Goal: Transaction & Acquisition: Purchase product/service

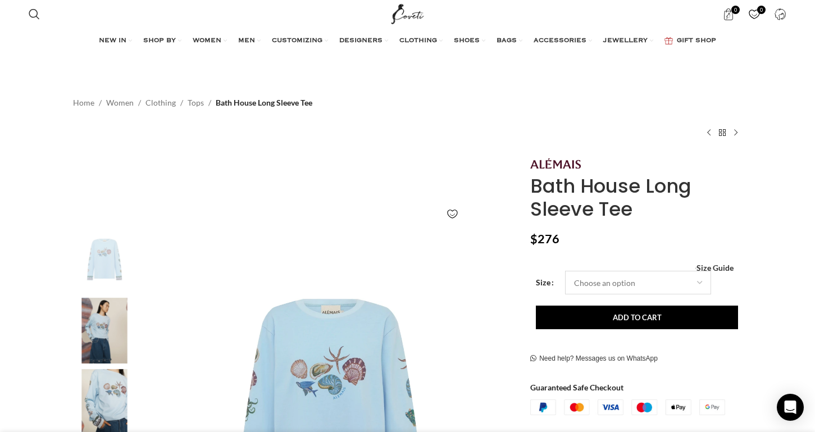
scroll to position [0, 119]
select select "16-uk"
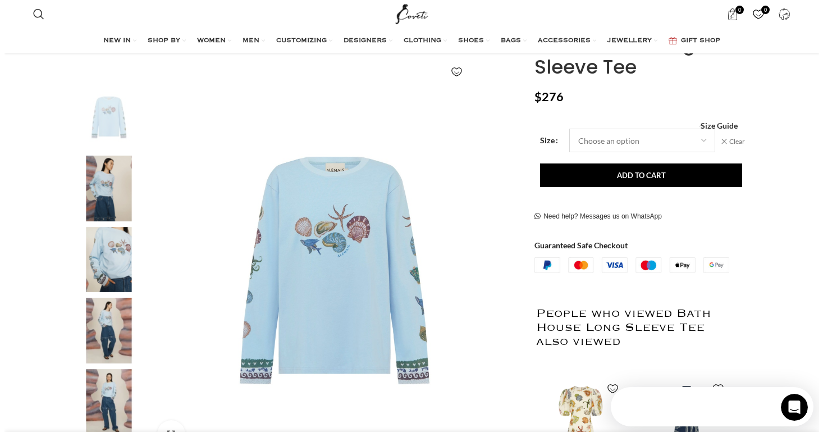
scroll to position [0, 0]
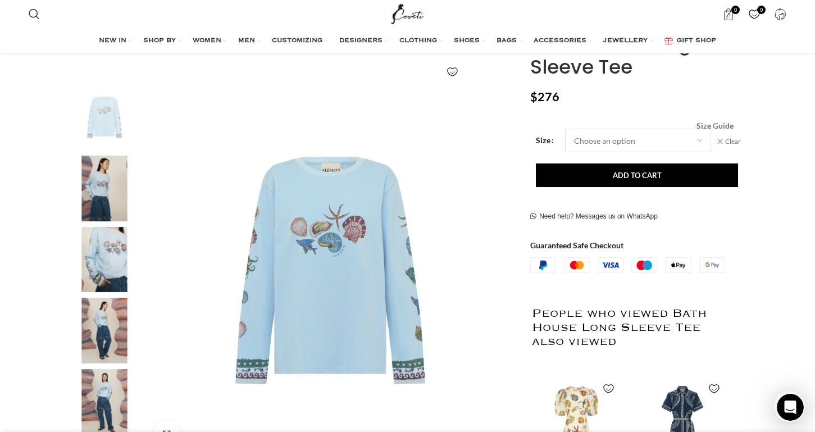
click at [720, 126] on span "Size Guide" at bounding box center [714, 126] width 37 height 0
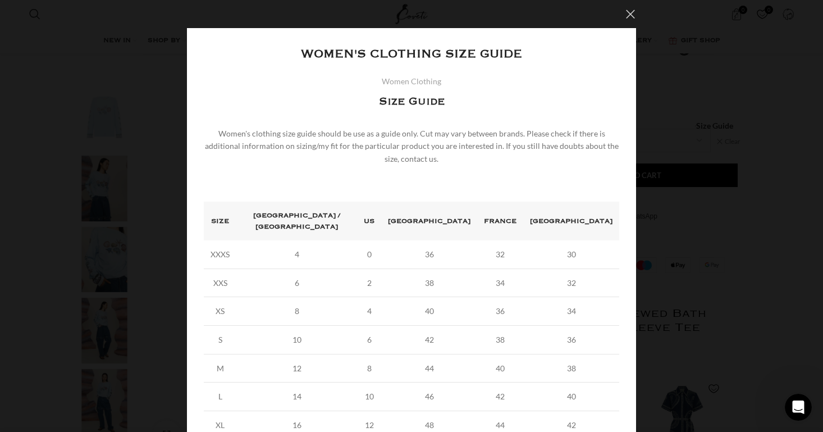
click at [628, 10] on button "×" at bounding box center [631, 14] width 28 height 28
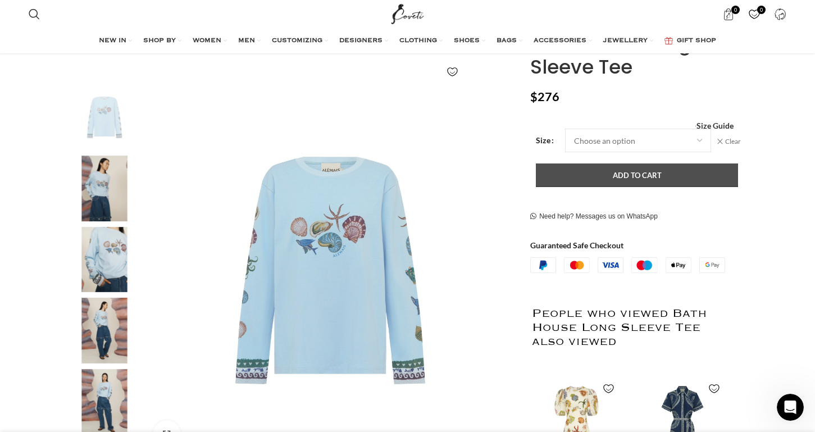
scroll to position [0, 591]
click at [605, 175] on button "Add to cart" at bounding box center [637, 175] width 202 height 24
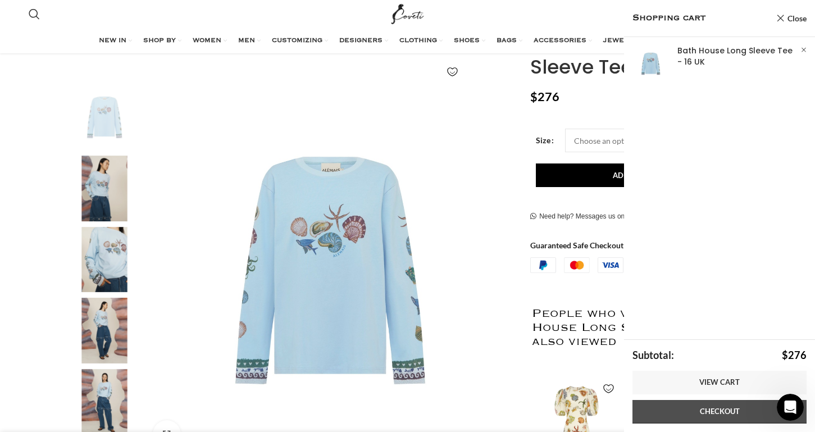
click at [718, 412] on link "Checkout" at bounding box center [719, 412] width 174 height 24
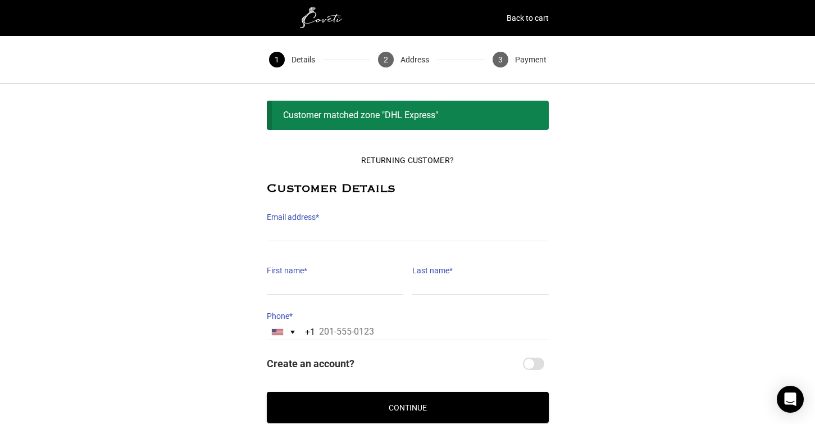
click at [294, 222] on label "Email address *" at bounding box center [408, 217] width 282 height 16
click at [294, 225] on input "Email address *" at bounding box center [408, 233] width 282 height 16
type input "lohanesian33@gmail.com"
type input "LeeAnn"
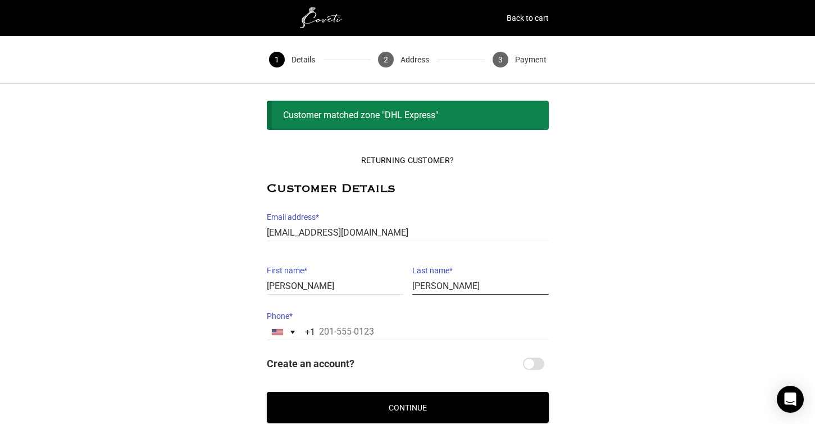
type input "Ohanesian-Kinakin"
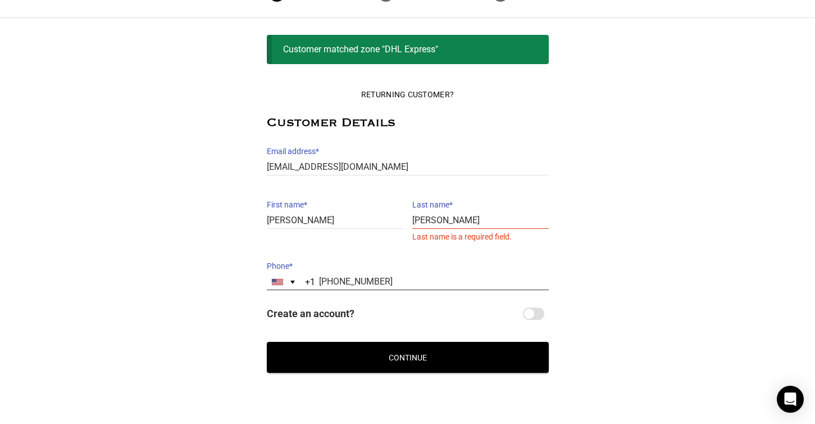
scroll to position [72, 0]
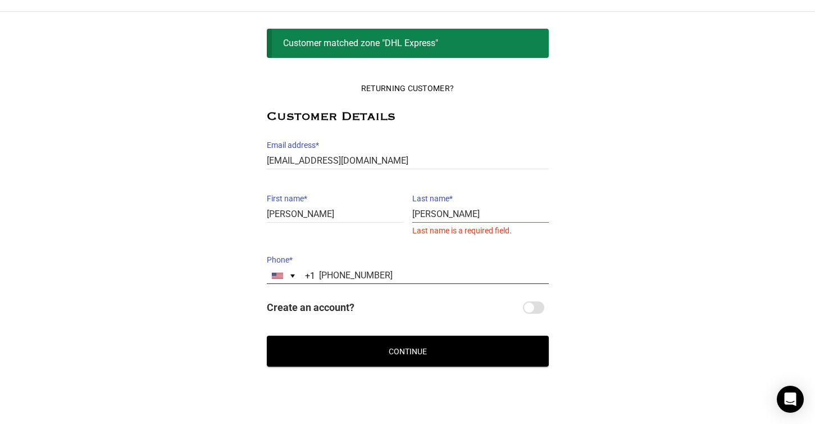
type input "949-697-6517"
click at [531, 307] on input "Create an account?" at bounding box center [533, 307] width 21 height 12
checkbox input "true"
click at [411, 349] on button "Continue" at bounding box center [408, 350] width 282 height 31
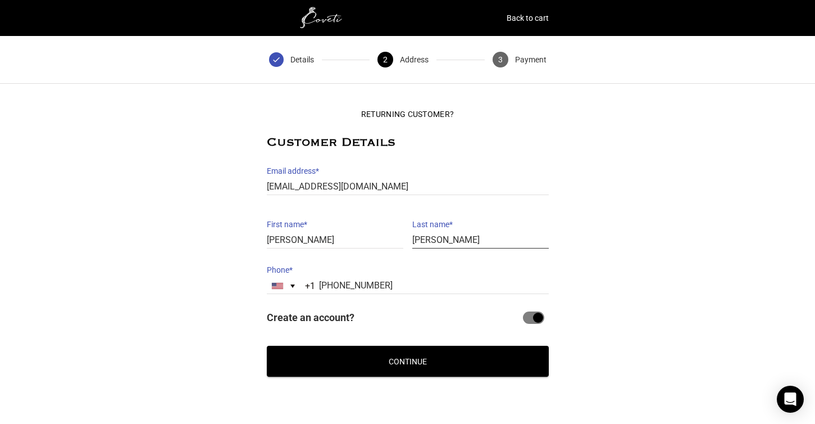
click at [480, 238] on input "Ohanesian-Kinakin" at bounding box center [480, 240] width 136 height 16
click at [404, 364] on button "Continue" at bounding box center [408, 360] width 282 height 31
click at [524, 235] on input "Ohanesian-Kinakin" at bounding box center [480, 240] width 136 height 16
click at [458, 240] on input "Ohanesian-Kinakin" at bounding box center [480, 240] width 136 height 16
type input "Ohanesian Kinakin"
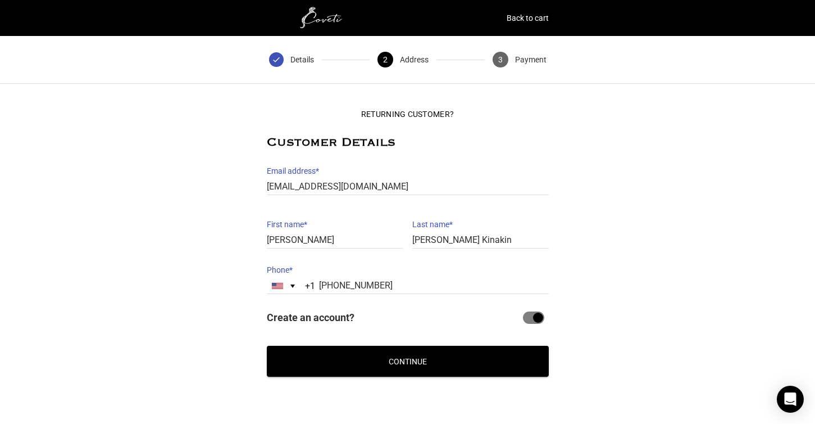
click at [454, 363] on button "Continue" at bounding box center [408, 360] width 282 height 31
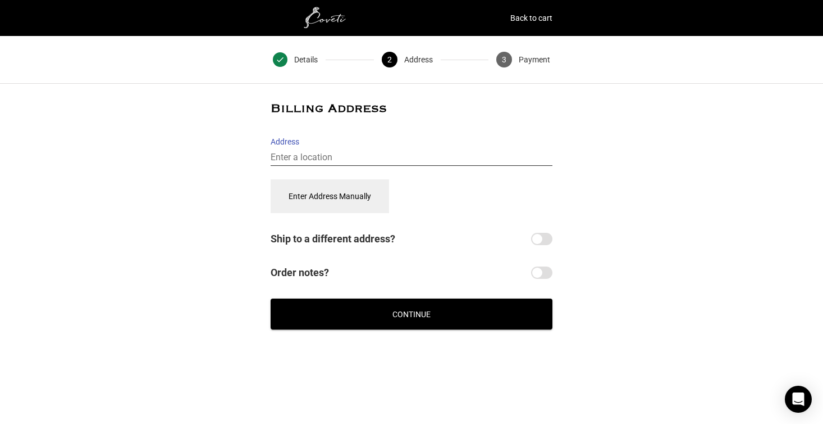
click at [298, 153] on input "Address" at bounding box center [412, 157] width 282 height 16
type input "211 Wild Horse Drive, Palm Desert, CA, USA"
select select "US"
type input "211 Wild Horse Dr"
type input "211 Wild Horse Dr, Palm Desert"
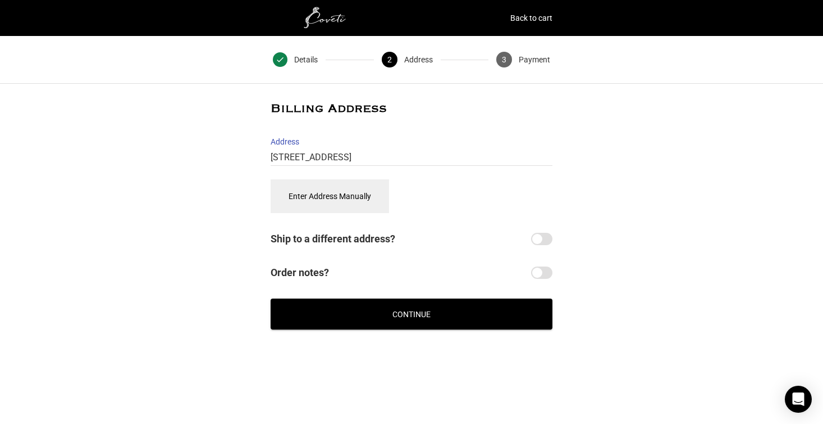
type input "Palm Desert"
type input "92211"
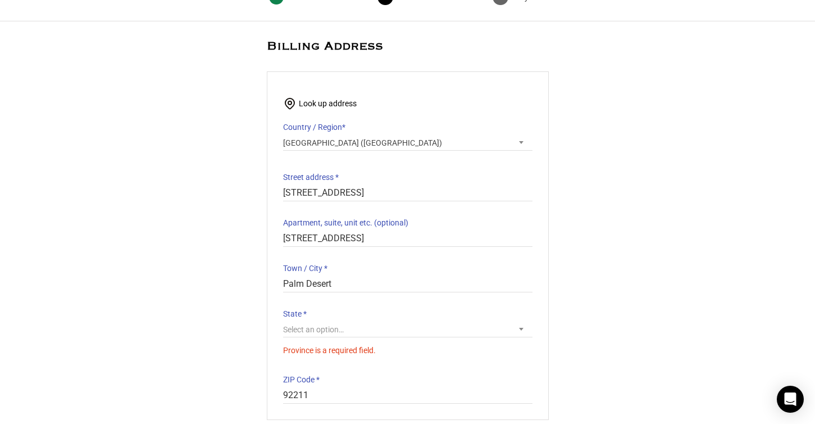
scroll to position [64, 1]
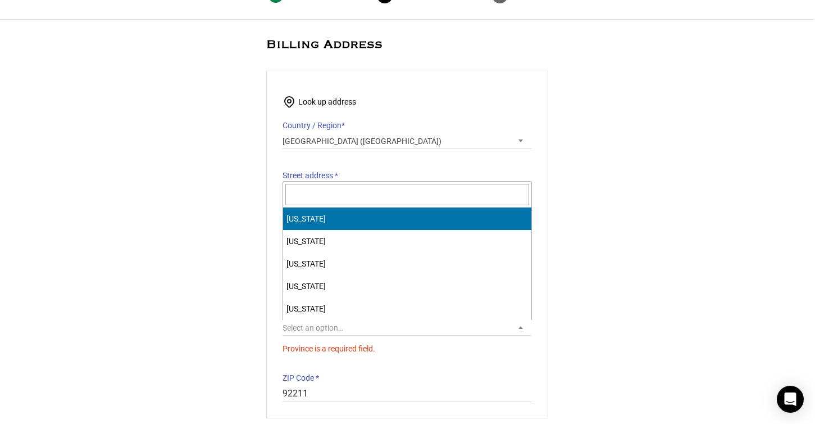
click at [349, 328] on span "Select an option…" at bounding box center [407, 328] width 249 height 16
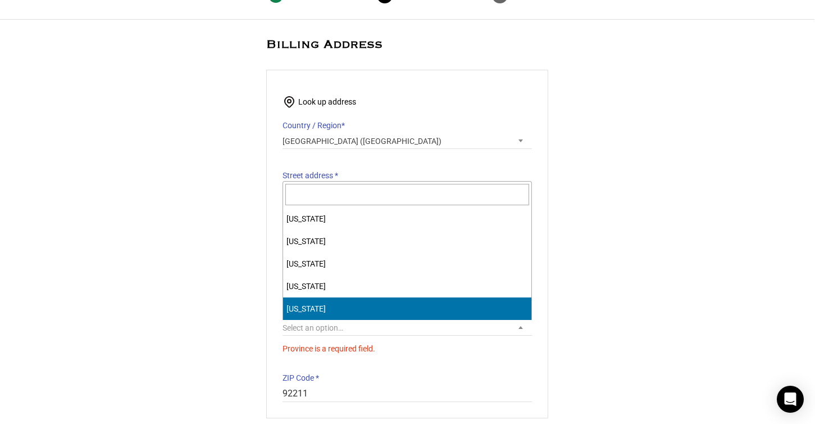
select select "CA"
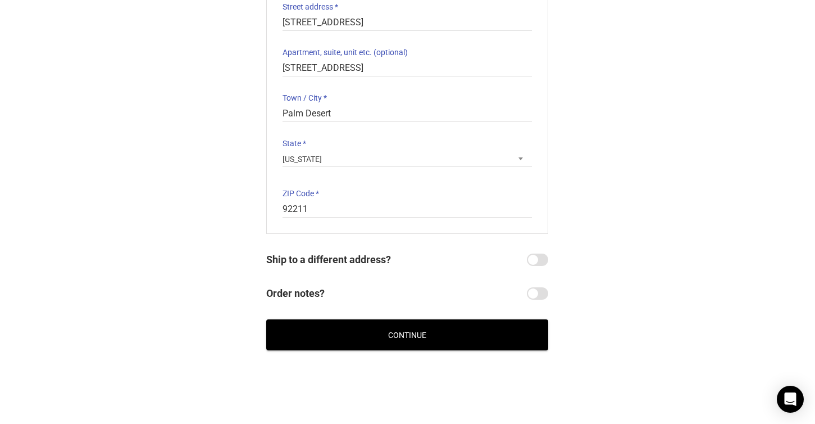
scroll to position [233, 1]
click at [532, 255] on input "Ship to a different address?" at bounding box center [537, 259] width 21 height 12
checkbox input "true"
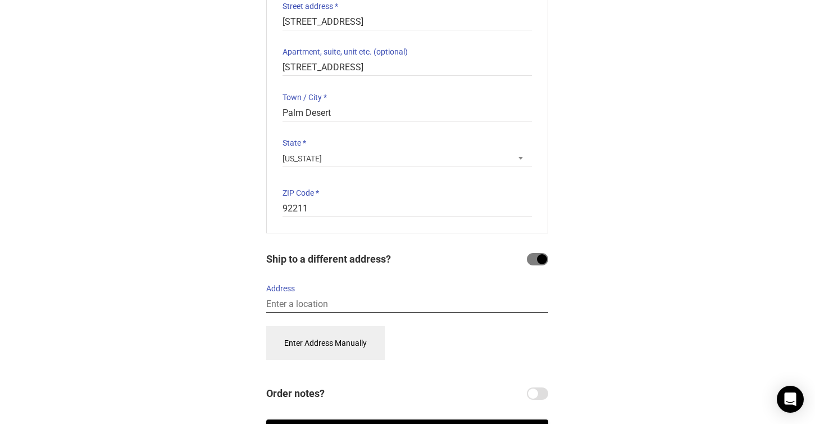
click at [284, 299] on input "Address" at bounding box center [407, 304] width 282 height 16
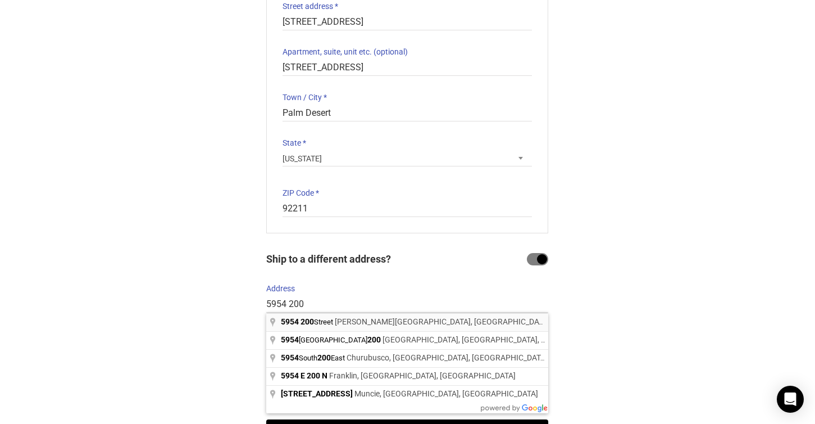
type input "5954 200 Street, Langley, BC, Canada"
select select "CA"
type input "5954 200 St"
type input "5954 200 St, Langley"
type input "Langley"
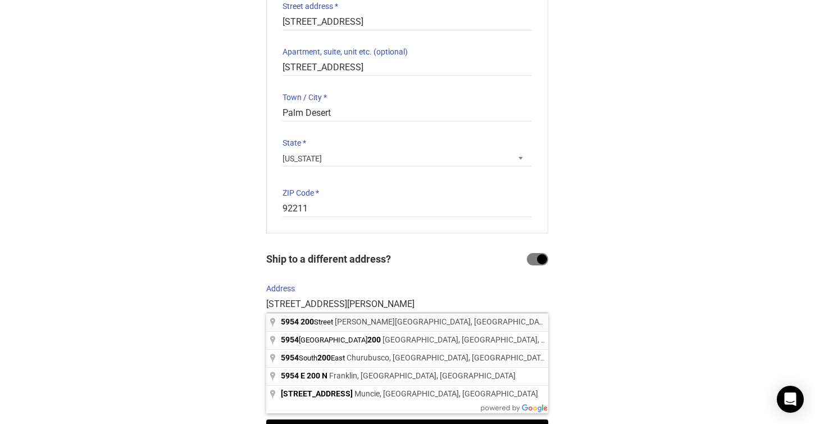
type input "V3A 1N3"
select select "CA"
select select "BC"
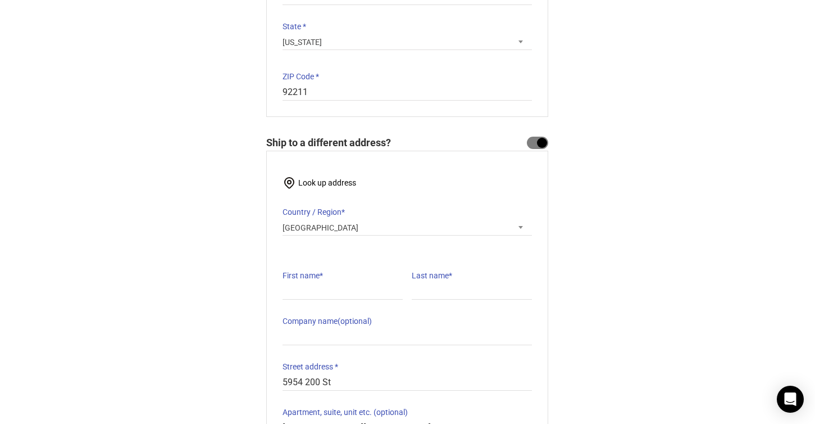
scroll to position [352, 1]
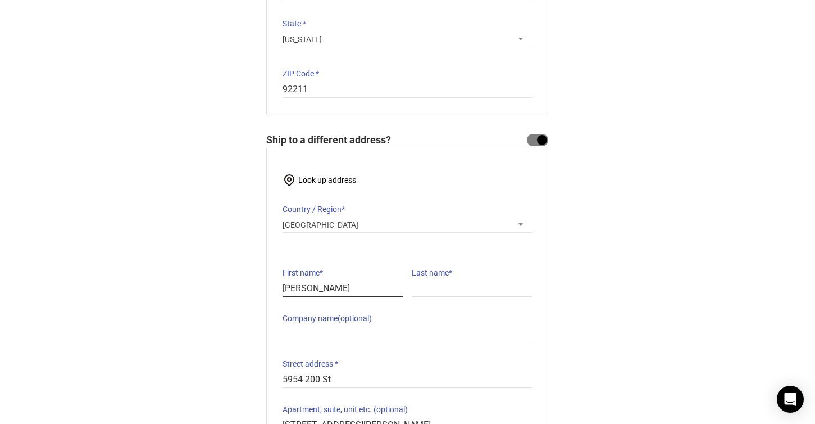
type input "LeeAnn"
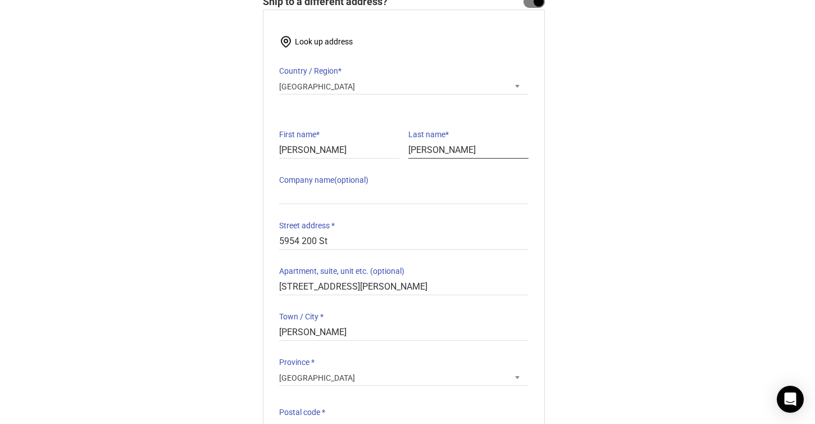
scroll to position [491, 4]
type input "Ohanesian-Kinakin"
click at [276, 283] on div "Look up address Country / Region * Select a country / region… Afghanistan Åland…" at bounding box center [404, 229] width 282 height 443
drag, startPoint x: 279, startPoint y: 285, endPoint x: 381, endPoint y: 289, distance: 102.3
click at [381, 289] on input "5954 200 St, Langley" at bounding box center [403, 285] width 249 height 16
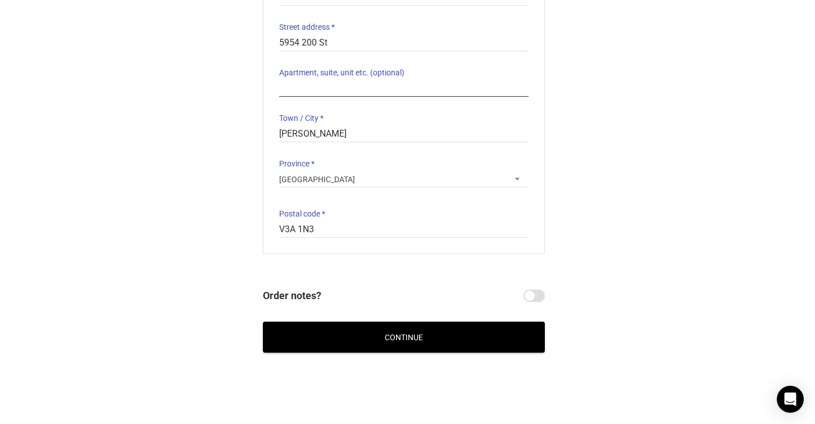
scroll to position [690, 4]
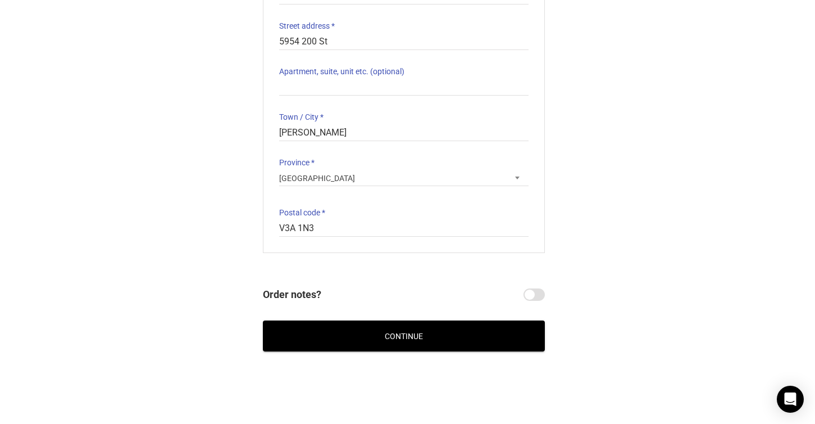
click at [403, 337] on button "Continue" at bounding box center [404, 335] width 282 height 31
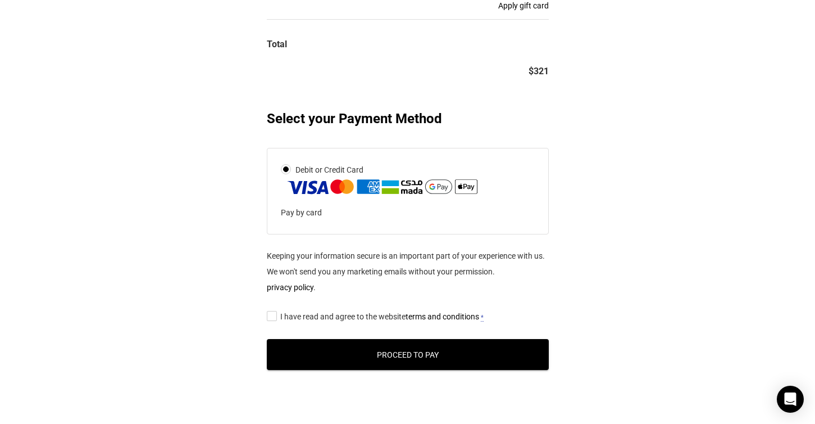
scroll to position [431, 0]
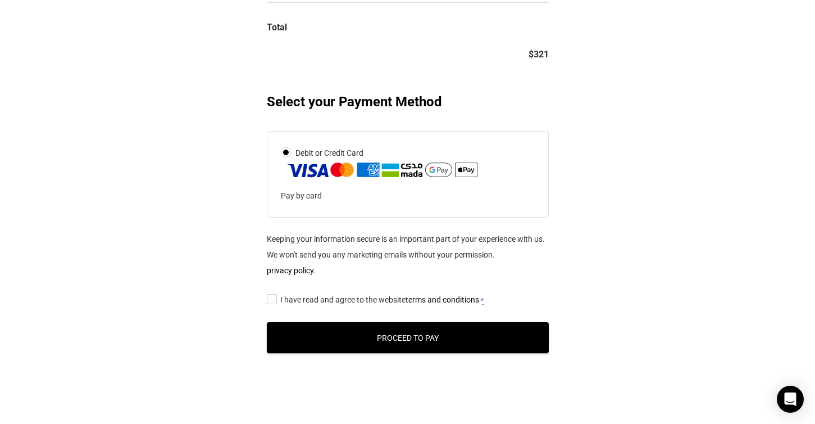
click at [272, 298] on input "I have read and agree to the website terms and conditions *" at bounding box center [270, 298] width 7 height 0
click at [385, 334] on button "Proceed to Pay" at bounding box center [408, 337] width 282 height 31
click at [335, 194] on p "Pay by card" at bounding box center [400, 196] width 239 height 16
click at [305, 194] on p "Pay by card" at bounding box center [400, 196] width 239 height 16
click at [413, 336] on button "Proceed to Pay" at bounding box center [408, 337] width 282 height 31
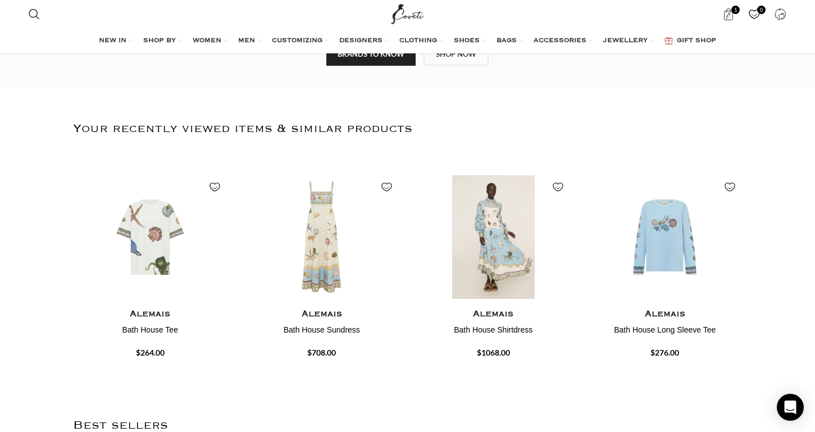
scroll to position [349, 0]
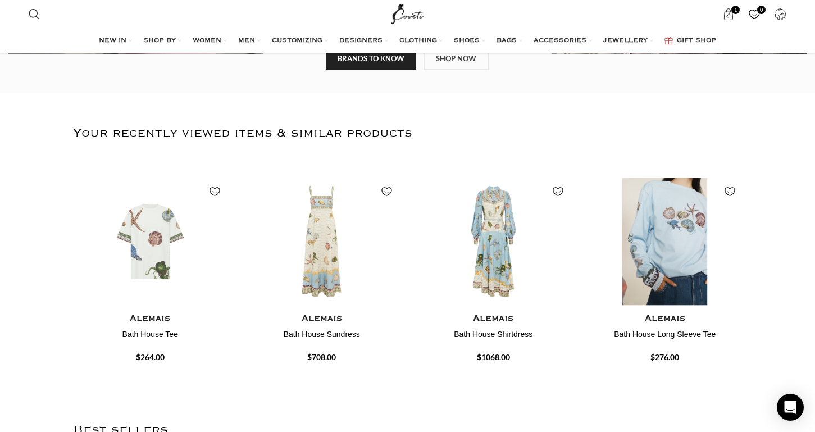
click at [673, 253] on img "4 / 4" at bounding box center [665, 241] width 160 height 139
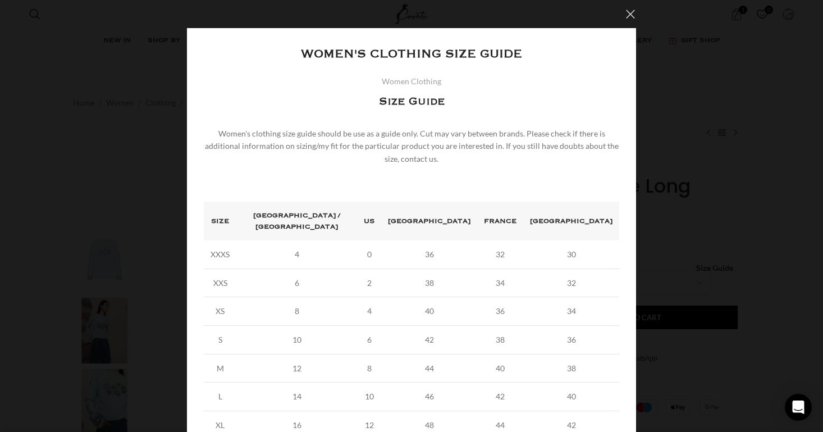
click at [624, 10] on button "×" at bounding box center [631, 14] width 28 height 28
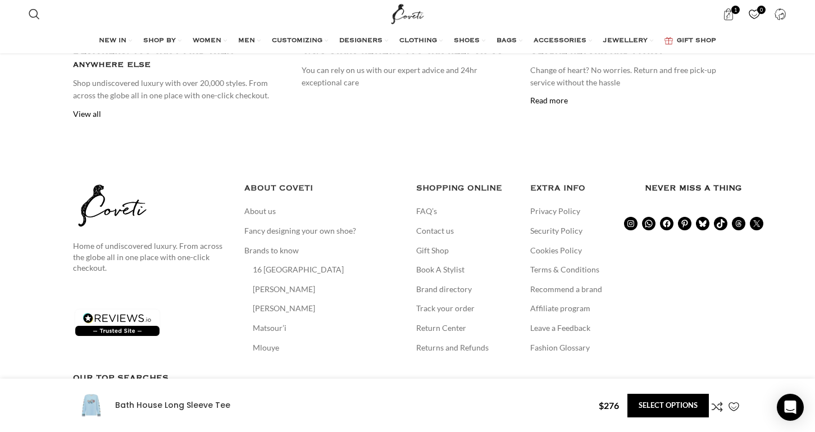
scroll to position [0, 1182]
click at [431, 225] on link "Contact us" at bounding box center [435, 230] width 39 height 11
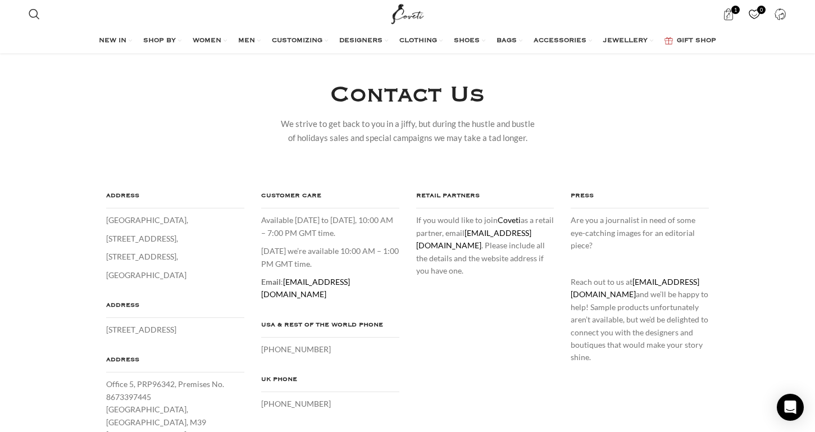
scroll to position [47, 0]
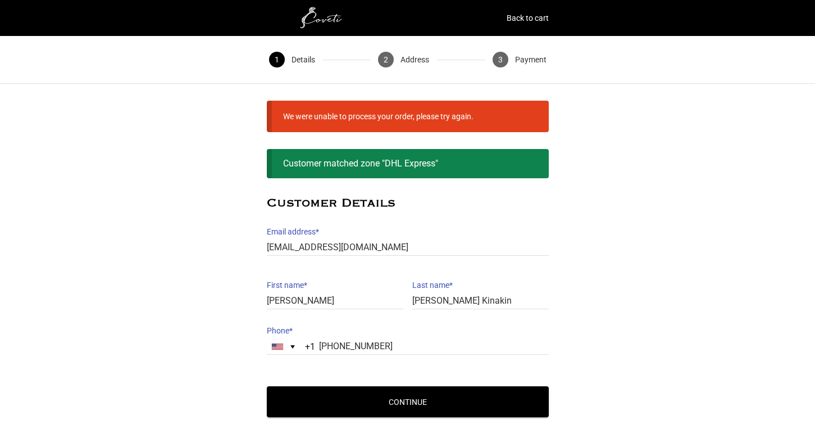
scroll to position [82, 0]
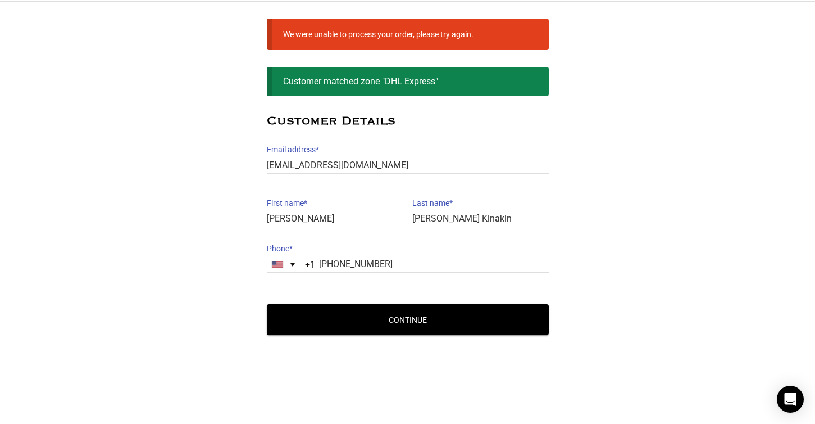
click at [405, 318] on button "Continue" at bounding box center [408, 319] width 282 height 31
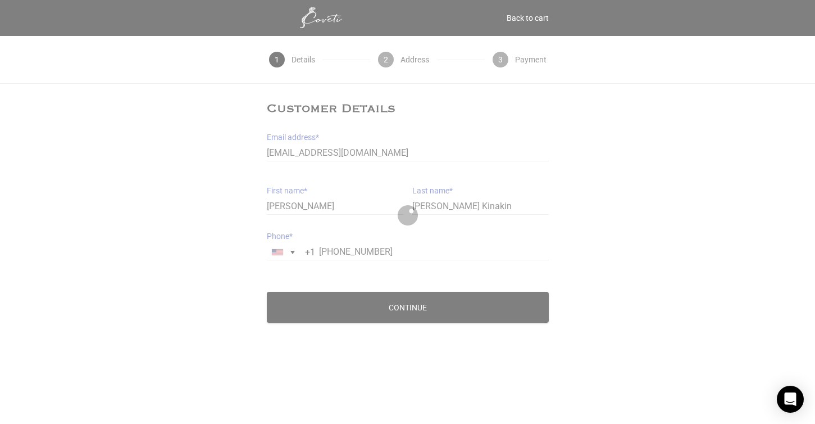
scroll to position [0, 0]
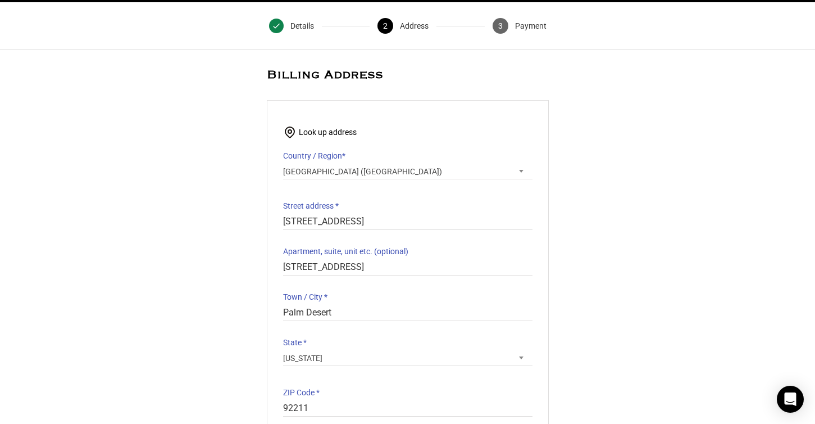
scroll to position [37, 1]
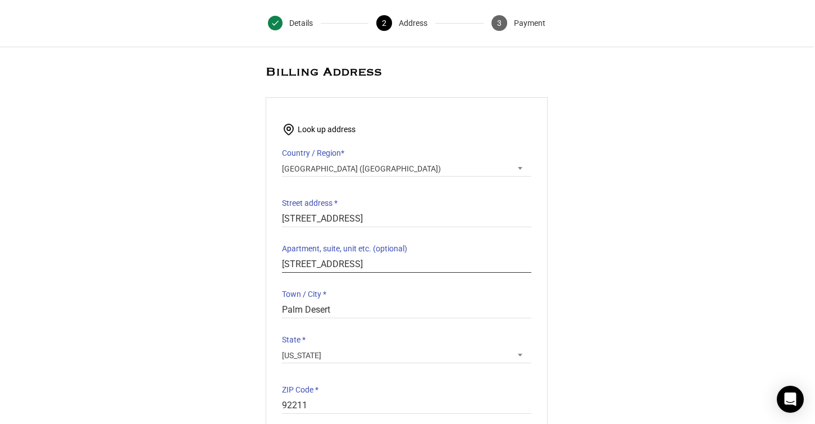
drag, startPoint x: 283, startPoint y: 262, endPoint x: 444, endPoint y: 272, distance: 161.0
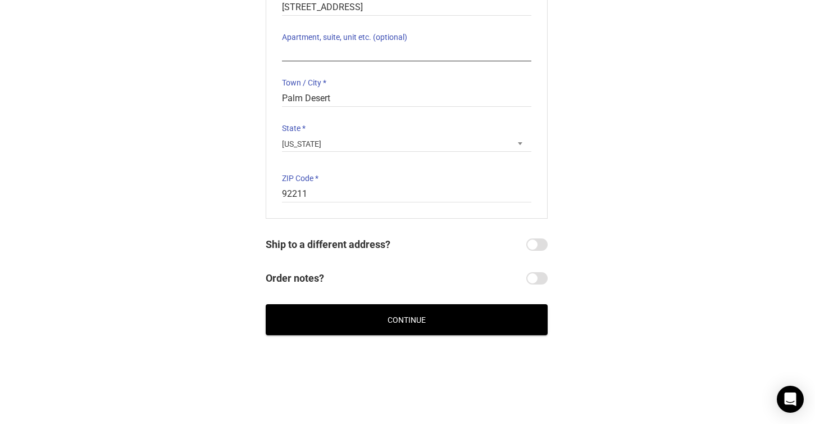
scroll to position [248, 1]
click at [532, 240] on input "Ship to a different address?" at bounding box center [536, 244] width 21 height 12
checkbox input "true"
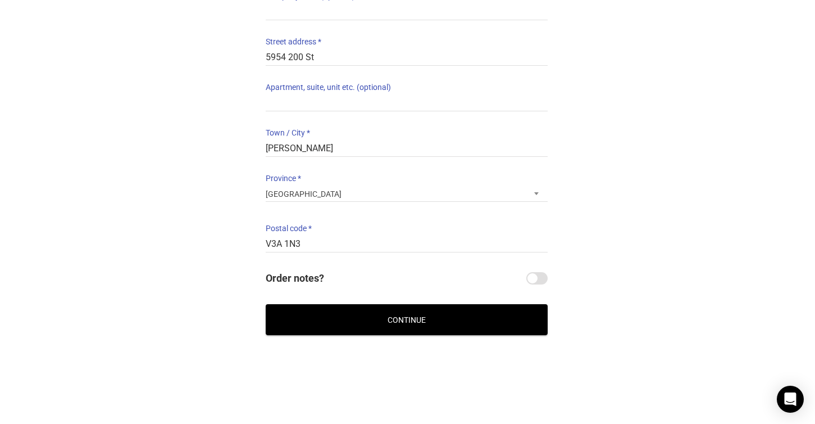
scroll to position [658, 4]
click at [415, 320] on button "Continue" at bounding box center [404, 319] width 282 height 31
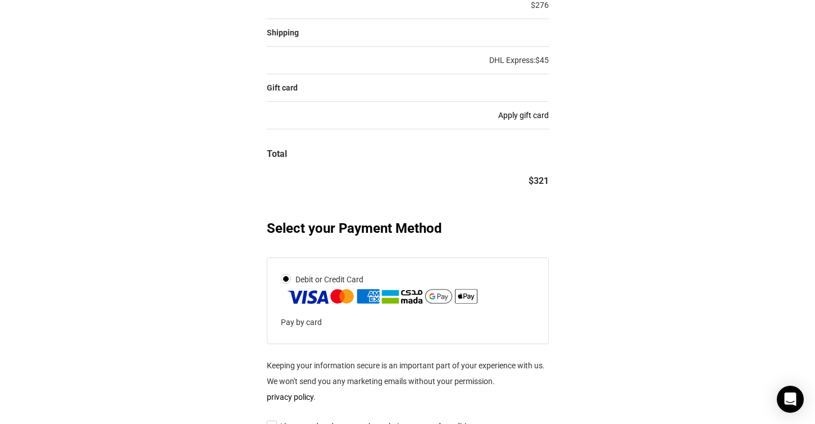
scroll to position [305, 0]
click at [311, 294] on img at bounding box center [382, 295] width 194 height 18
click at [0, 0] on input "Debit or Credit Card" at bounding box center [0, 0] width 0 height 0
click at [308, 312] on div "Pay by card" at bounding box center [408, 316] width 254 height 25
click at [312, 324] on p "Pay by card" at bounding box center [400, 321] width 239 height 16
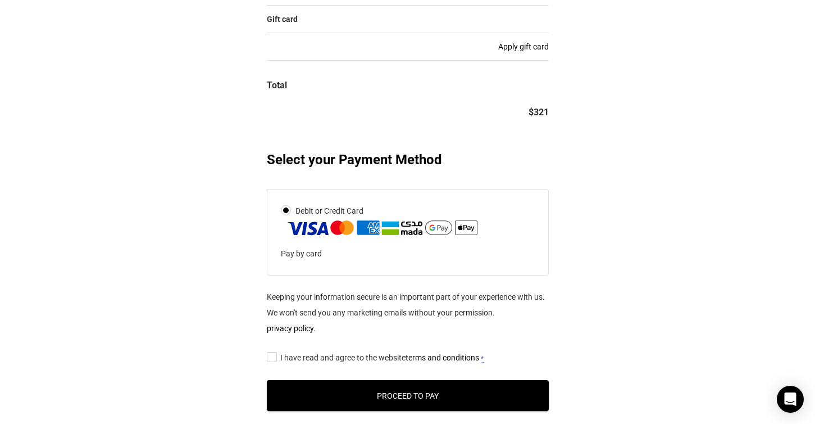
scroll to position [374, 0]
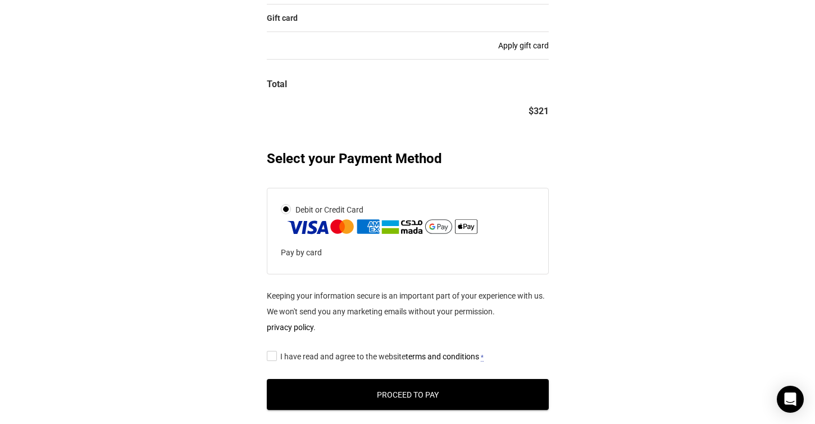
click at [469, 225] on img at bounding box center [382, 226] width 194 height 18
click at [0, 0] on input "Debit or Credit Card" at bounding box center [0, 0] width 0 height 0
click at [273, 355] on input "I have read and agree to the website terms and conditions *" at bounding box center [270, 355] width 7 height 0
click at [416, 390] on button "Proceed to Pay" at bounding box center [408, 394] width 282 height 31
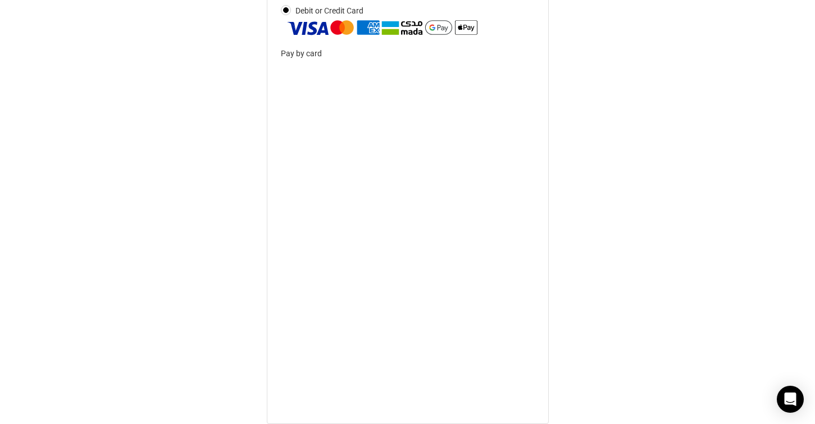
scroll to position [573, 0]
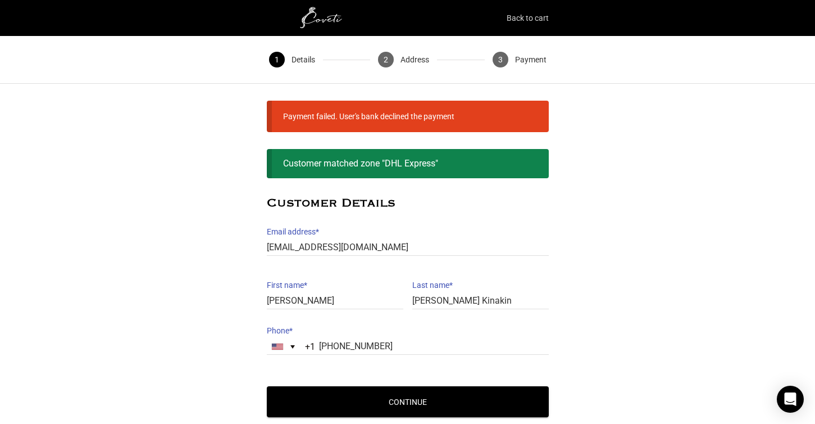
click at [517, 14] on link "Back to cart" at bounding box center [528, 18] width 42 height 16
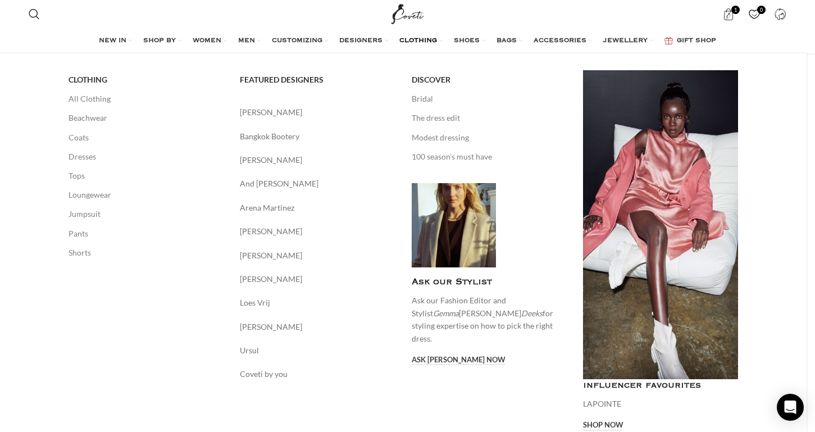
scroll to position [0, 355]
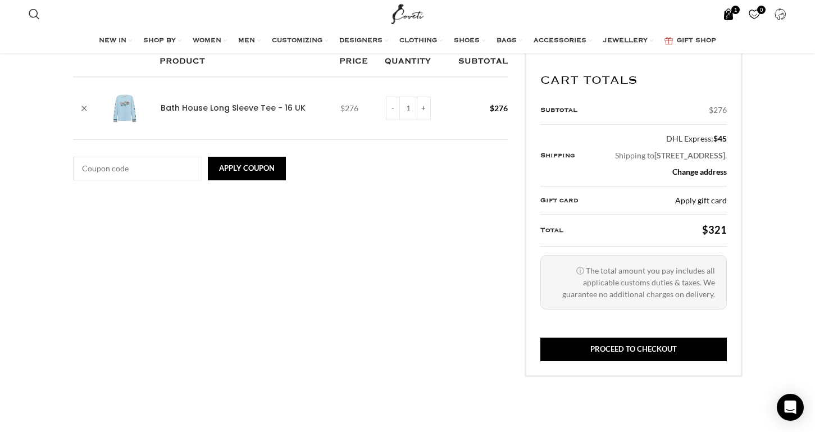
click at [730, 14] on span "1 item" at bounding box center [729, 14] width 12 height 12
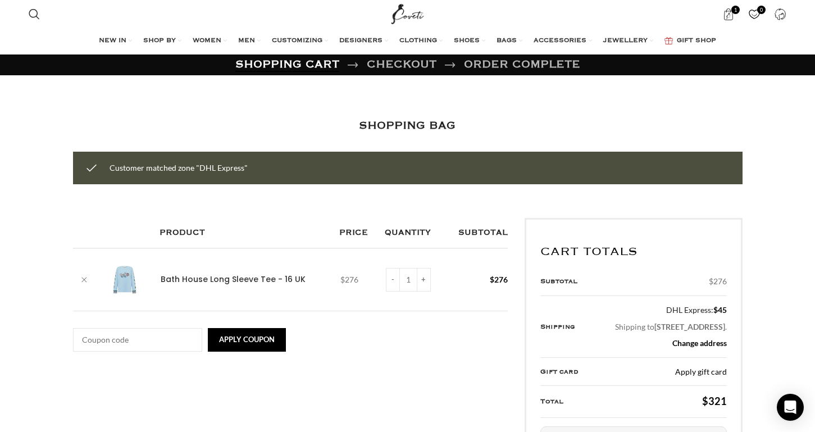
click at [84, 275] on link "×" at bounding box center [84, 279] width 17 height 17
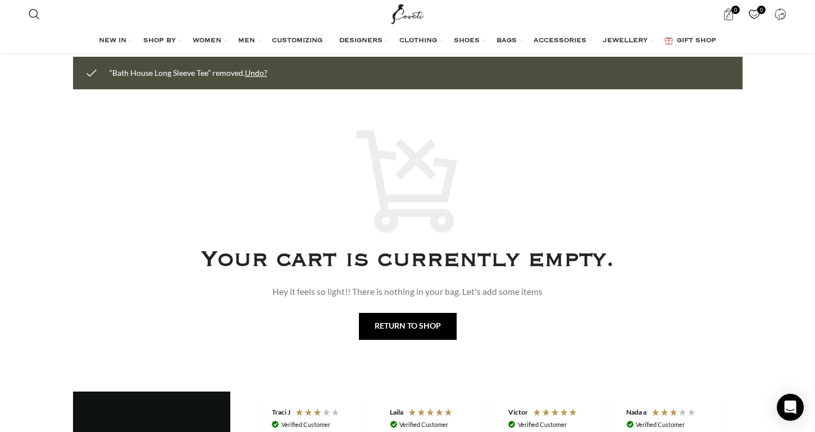
scroll to position [0, 119]
